Goal: Navigation & Orientation: Find specific page/section

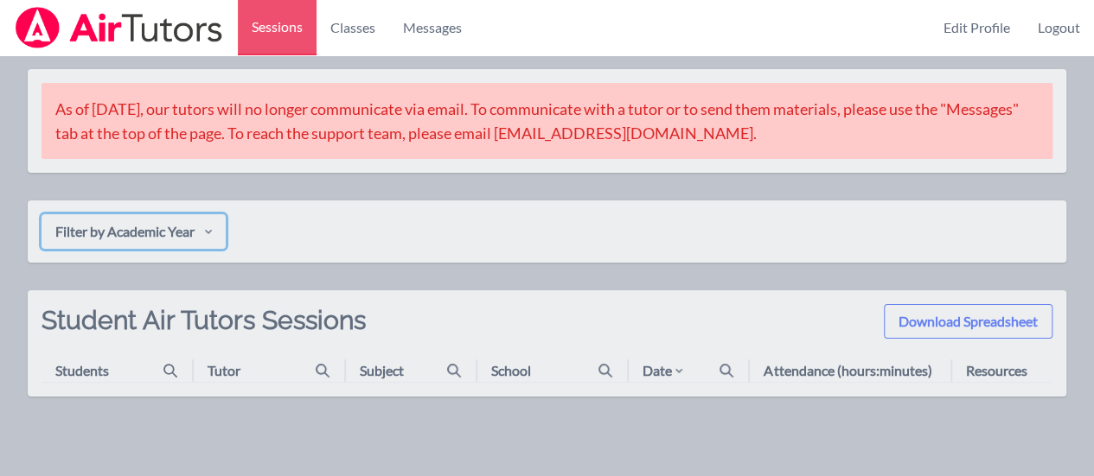
click at [207, 233] on icon "button" at bounding box center [208, 232] width 14 height 14
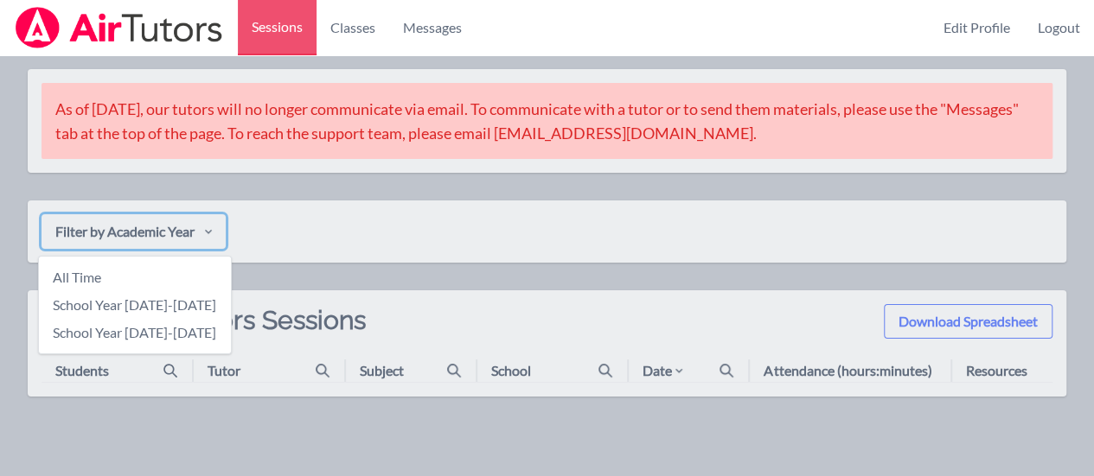
click at [293, 250] on div "Filter by Academic Year All Time School Year [DATE]-[DATE] School Year [DATE]-[…" at bounding box center [547, 232] width 1038 height 62
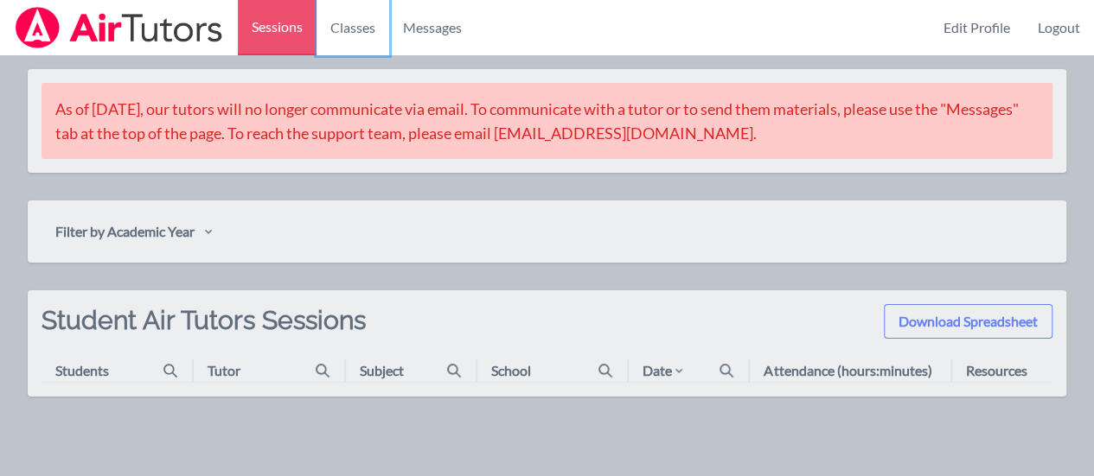
click at [351, 29] on link "Classes" at bounding box center [352, 27] width 73 height 55
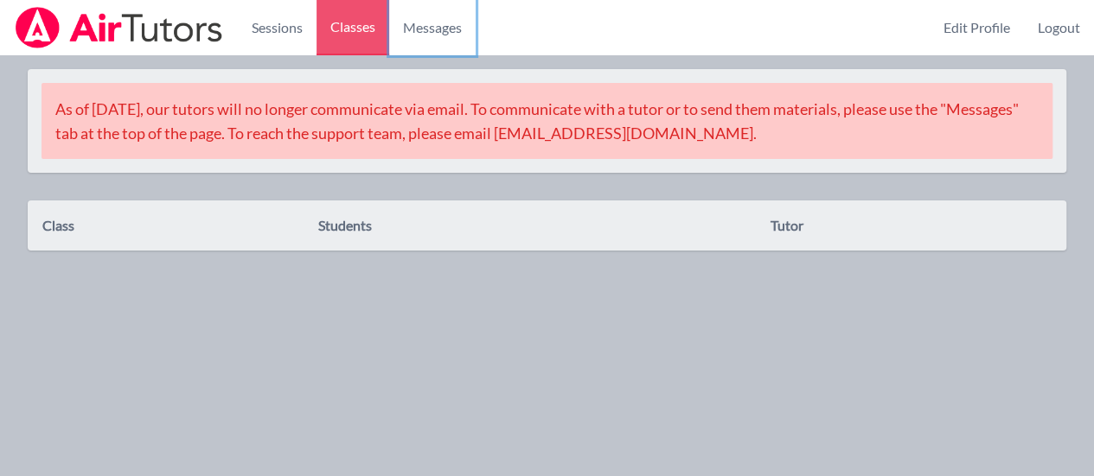
click at [463, 22] on link "Messages" at bounding box center [432, 27] width 86 height 55
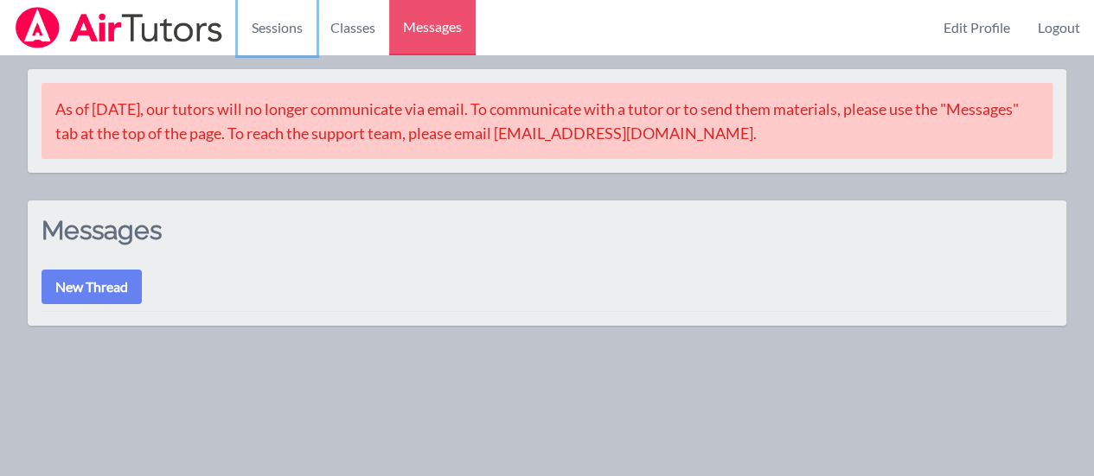
click at [283, 25] on link "Sessions" at bounding box center [277, 27] width 79 height 55
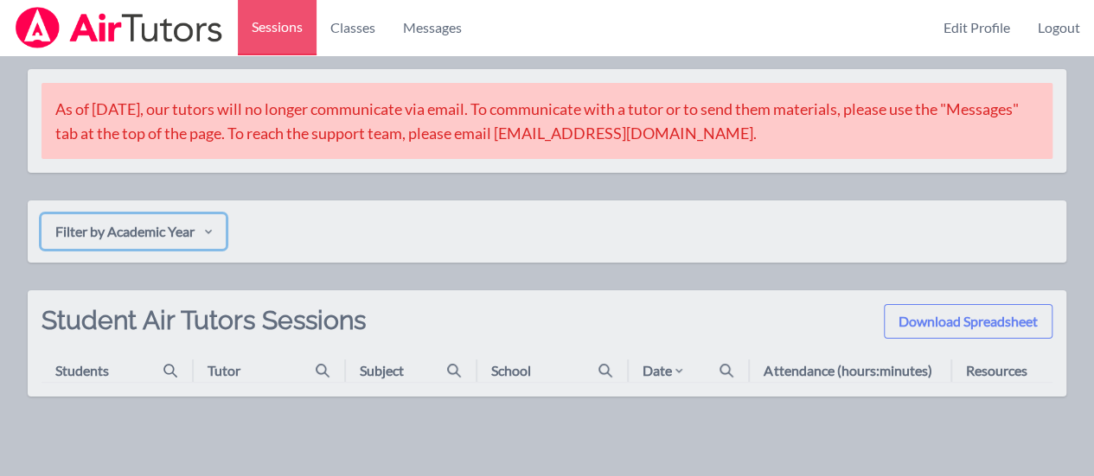
click at [214, 227] on icon "button" at bounding box center [208, 232] width 14 height 14
click at [169, 437] on div "Sessions Classes Messages Edit Profile Logout As of [DATE], our tutors will no …" at bounding box center [547, 267] width 1094 height 425
click at [269, 198] on div "As of [DATE], our tutors will no longer communicate via email. To communicate w…" at bounding box center [547, 226] width 1038 height 342
click at [215, 229] on icon "button" at bounding box center [208, 232] width 14 height 14
click at [191, 426] on div "Sessions Classes Messages Edit Profile Logout As of [DATE], our tutors will no …" at bounding box center [547, 267] width 1094 height 425
